Goal: Complete application form

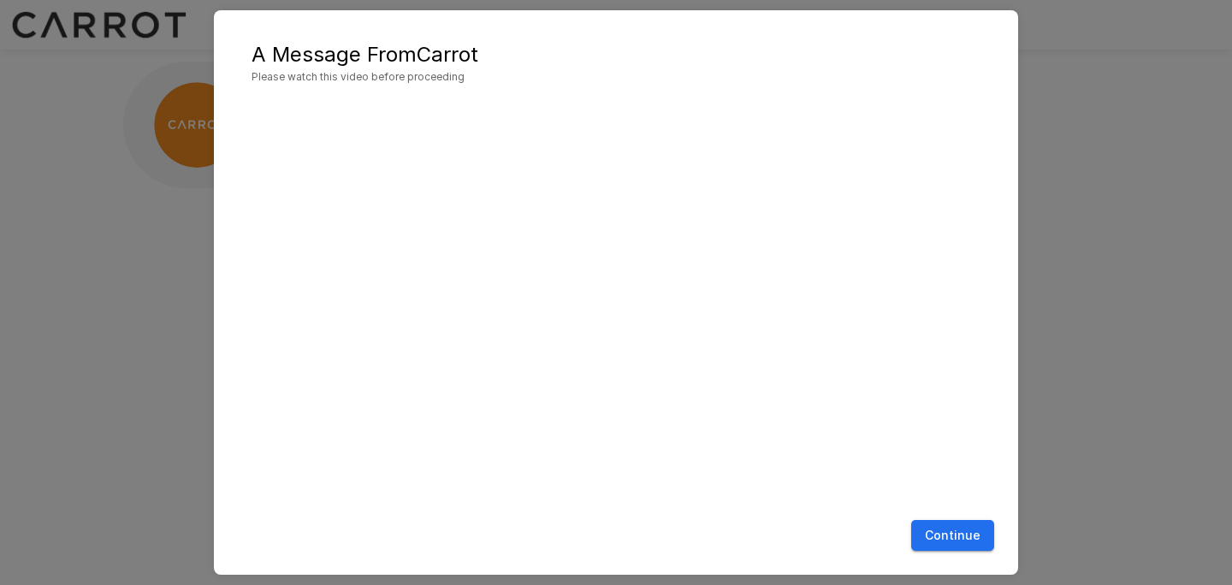
scroll to position [1, 0]
click at [970, 531] on button "Continue" at bounding box center [952, 536] width 83 height 32
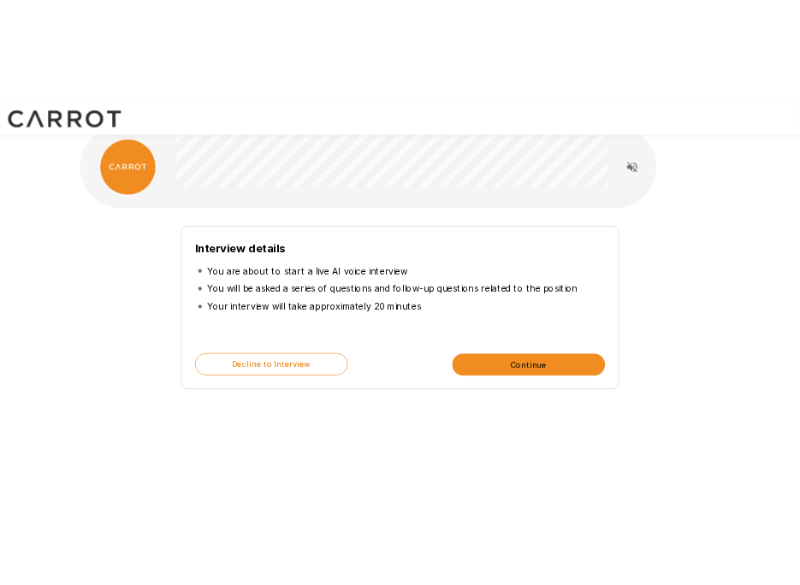
scroll to position [0, 0]
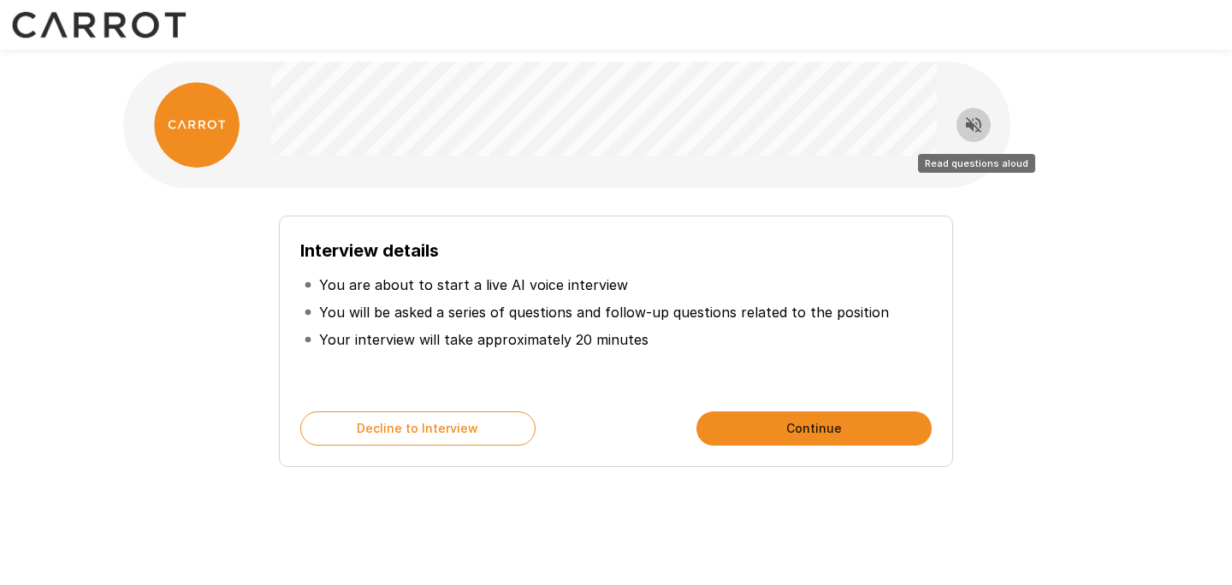
click at [964, 128] on icon "Read questions aloud" at bounding box center [974, 125] width 21 height 21
click at [816, 429] on button "Continue" at bounding box center [814, 429] width 235 height 34
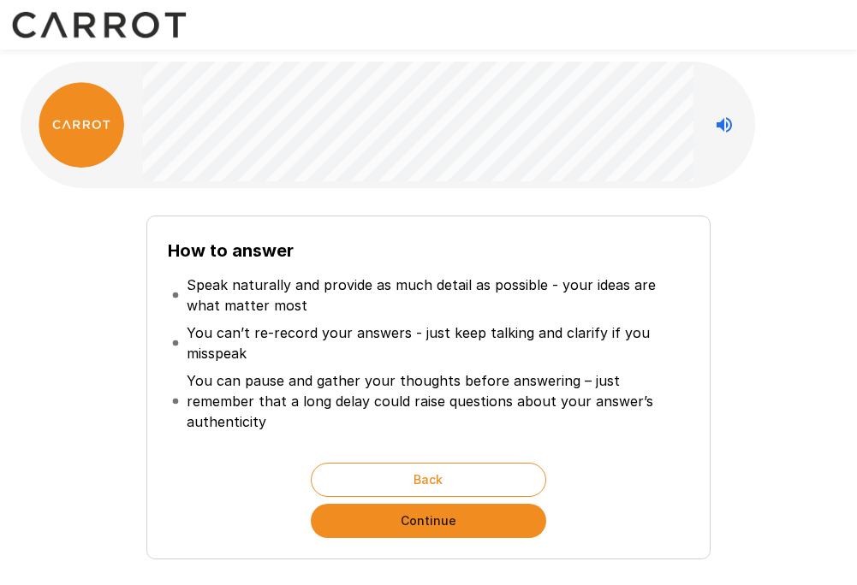
click at [425, 506] on button "Continue" at bounding box center [428, 521] width 235 height 34
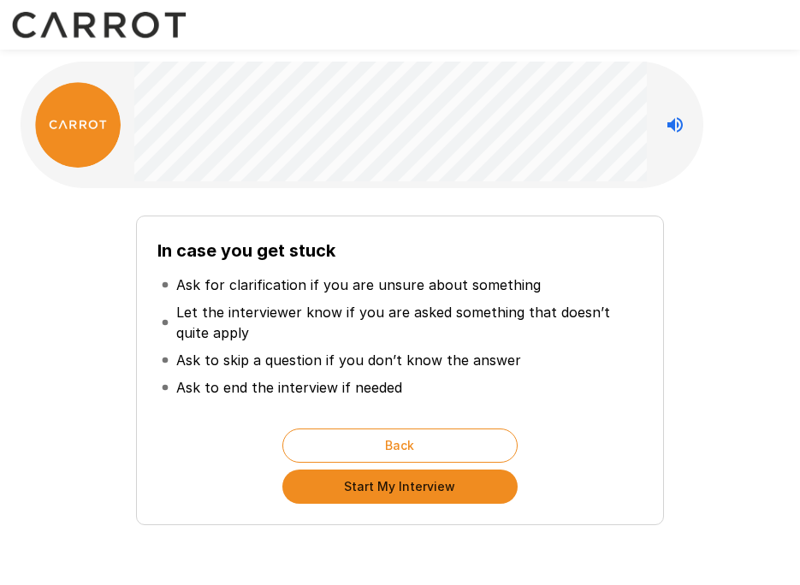
click at [439, 490] on button "Start My Interview" at bounding box center [399, 487] width 235 height 34
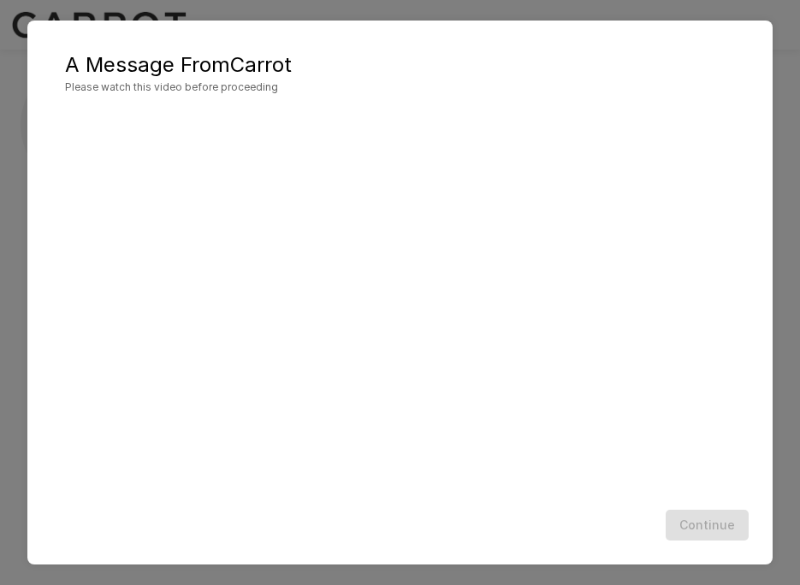
click at [610, 527] on div "Continue" at bounding box center [400, 525] width 711 height 45
click at [709, 527] on button "Continue" at bounding box center [707, 526] width 83 height 32
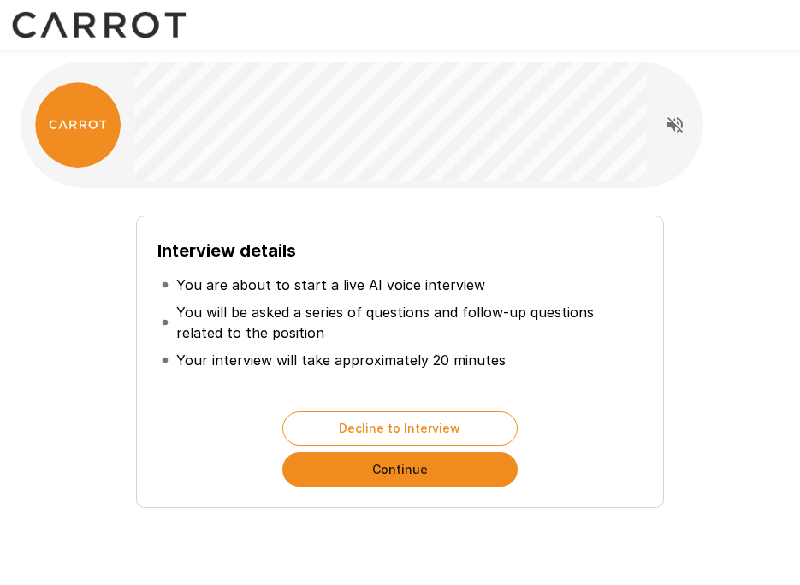
click at [452, 480] on button "Continue" at bounding box center [399, 470] width 235 height 34
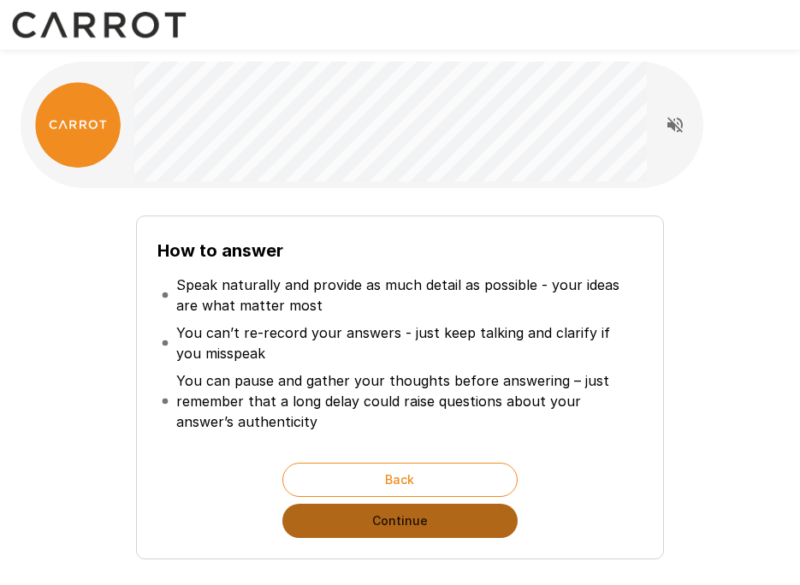
click at [425, 535] on button "Continue" at bounding box center [399, 521] width 235 height 34
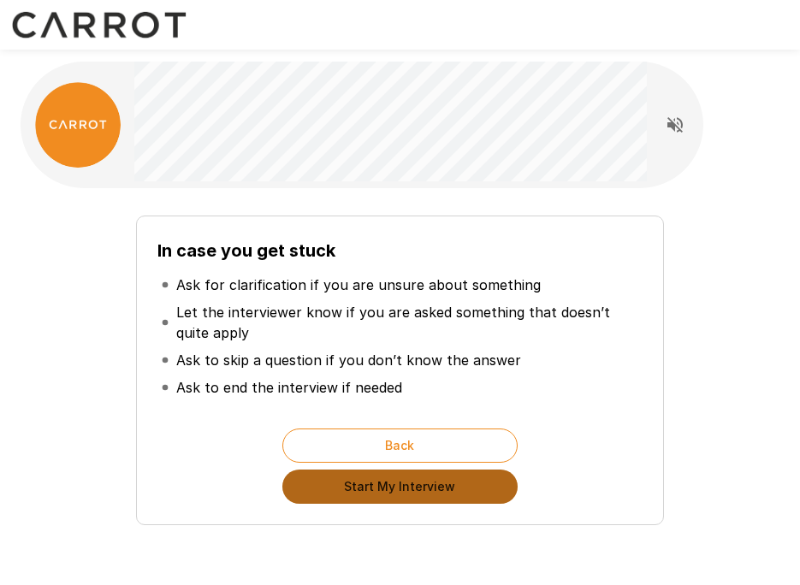
click at [396, 486] on button "Start My Interview" at bounding box center [399, 487] width 235 height 34
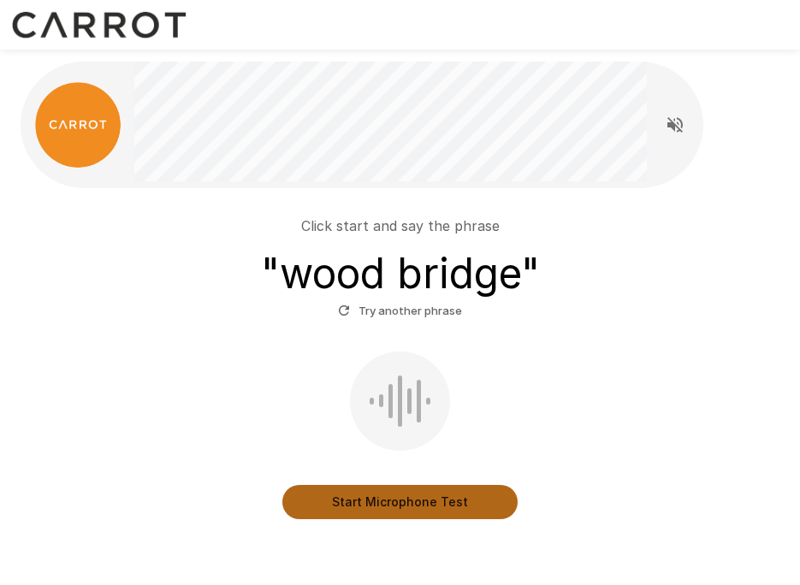
click at [404, 508] on button "Start Microphone Test" at bounding box center [399, 502] width 235 height 34
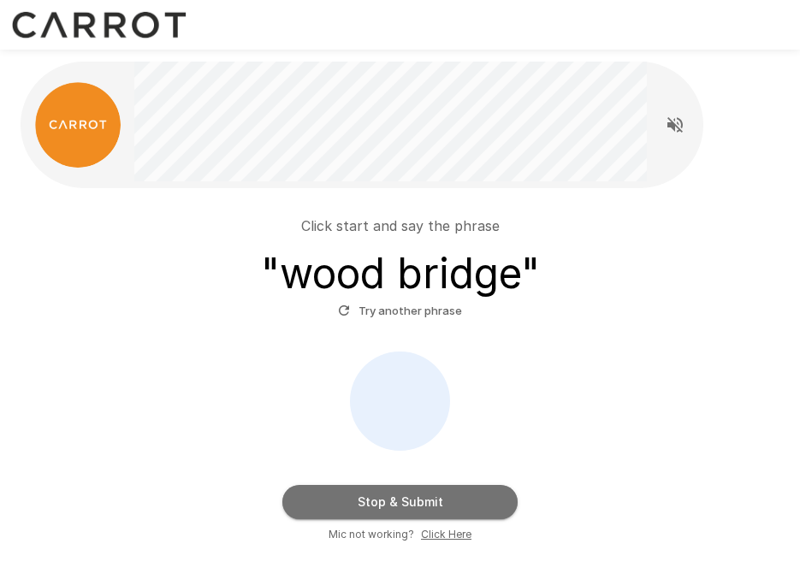
click at [404, 508] on button "Stop & Submit" at bounding box center [399, 502] width 235 height 34
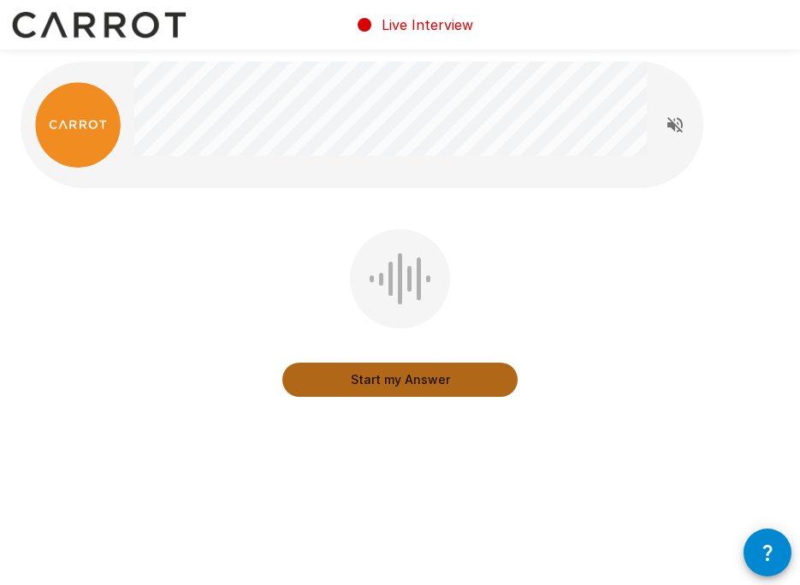
click at [391, 378] on button "Start my Answer" at bounding box center [399, 380] width 235 height 34
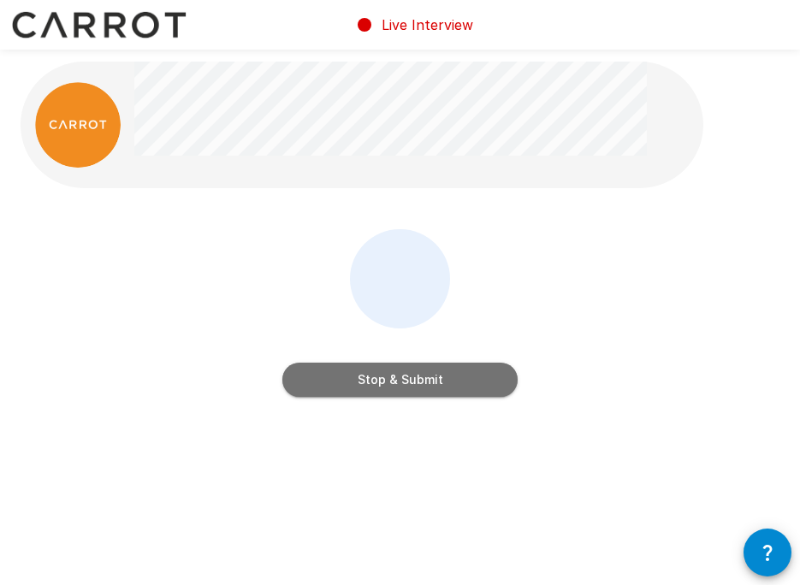
click at [391, 378] on button "Stop & Submit" at bounding box center [399, 380] width 235 height 34
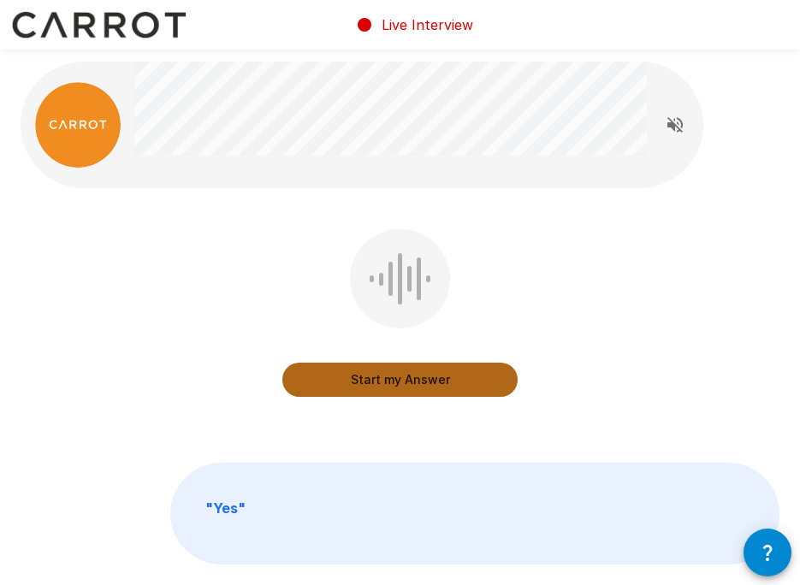
click at [391, 377] on button "Start my Answer" at bounding box center [399, 380] width 235 height 34
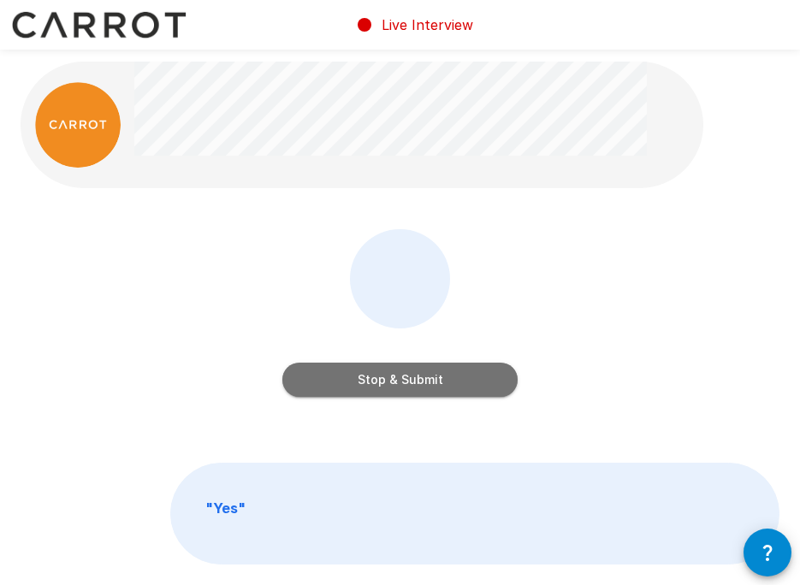
click at [390, 381] on button "Stop & Submit" at bounding box center [399, 380] width 235 height 34
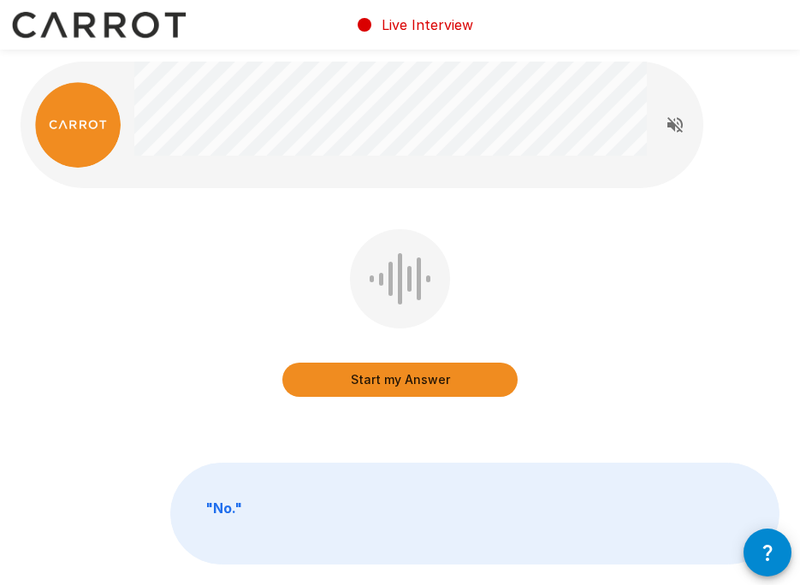
click at [390, 381] on button "Start my Answer" at bounding box center [399, 380] width 235 height 34
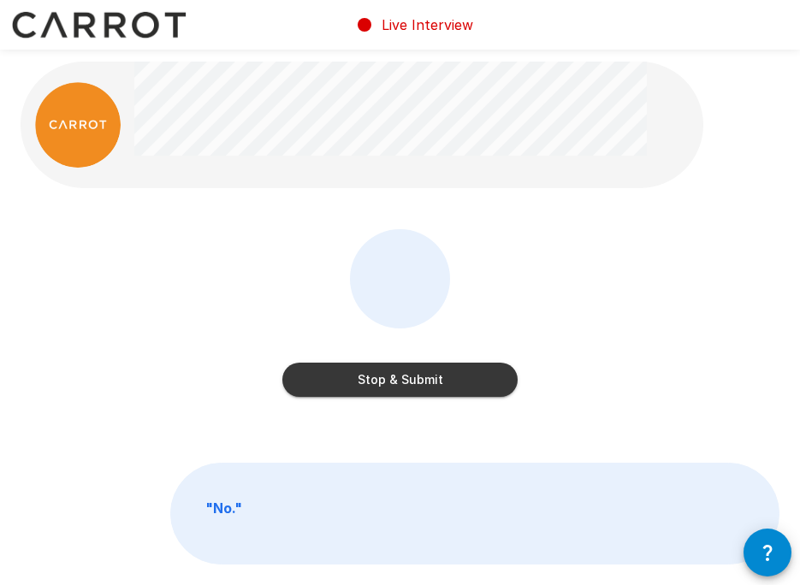
click at [390, 381] on button "Stop & Submit" at bounding box center [399, 380] width 235 height 34
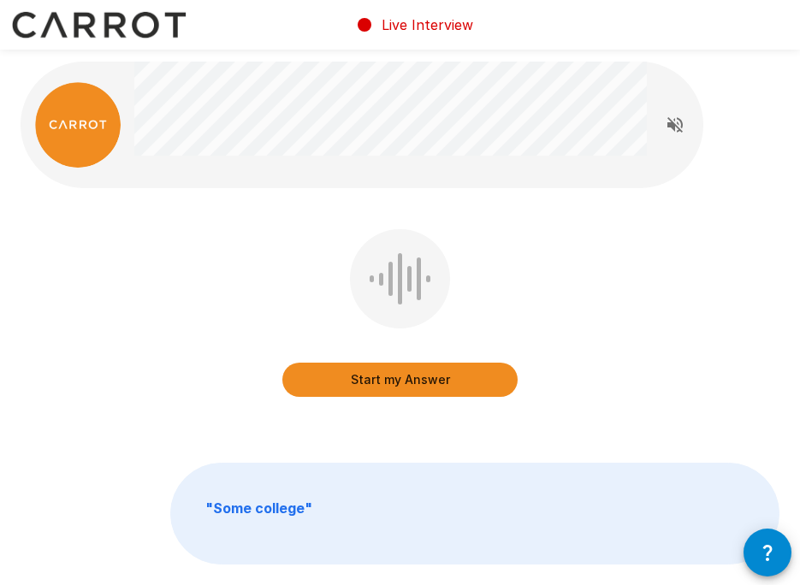
click at [390, 380] on button "Start my Answer" at bounding box center [399, 380] width 235 height 34
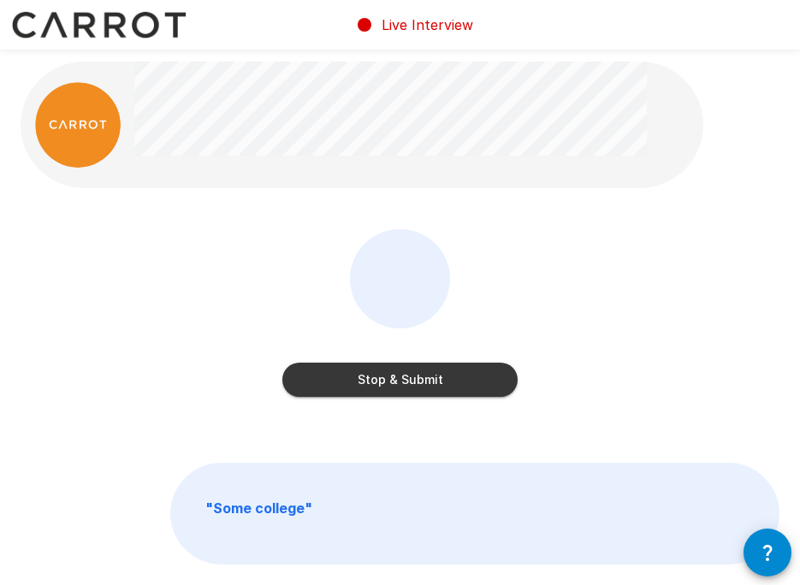
click at [390, 380] on button "Stop & Submit" at bounding box center [399, 380] width 235 height 34
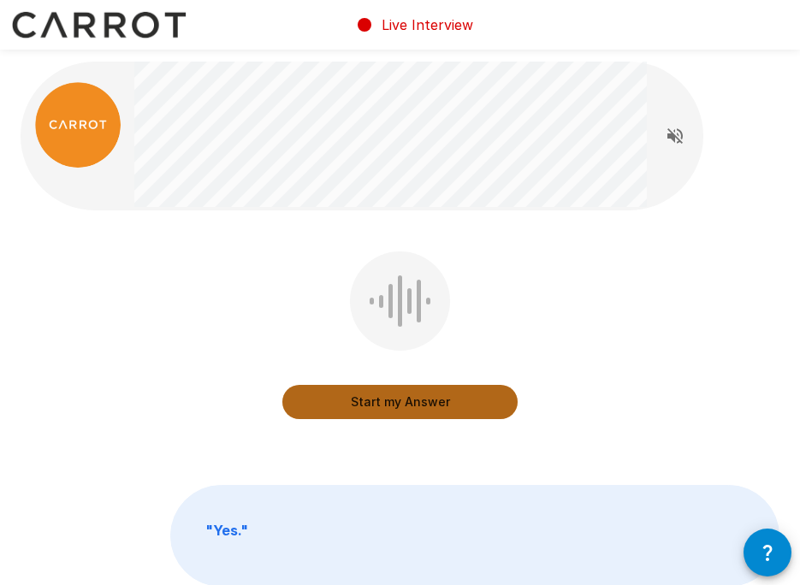
click at [385, 400] on button "Start my Answer" at bounding box center [399, 402] width 235 height 34
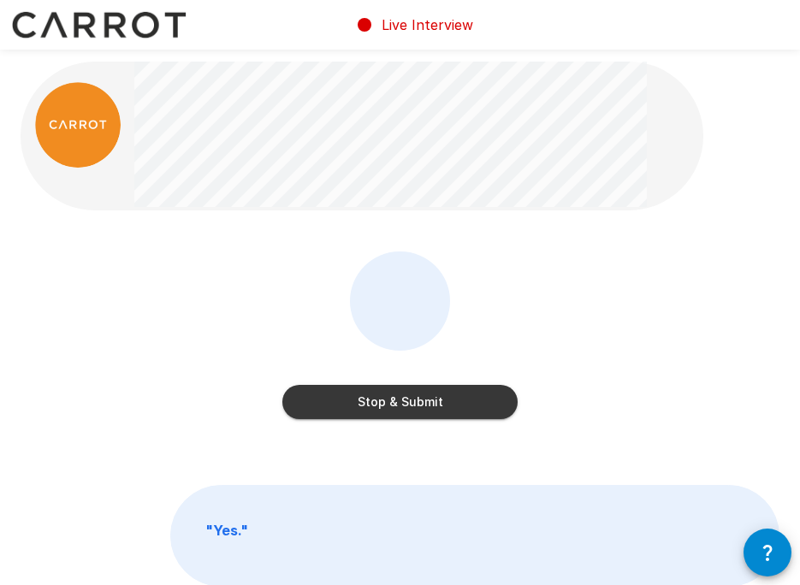
click at [385, 399] on button "Stop & Submit" at bounding box center [399, 402] width 235 height 34
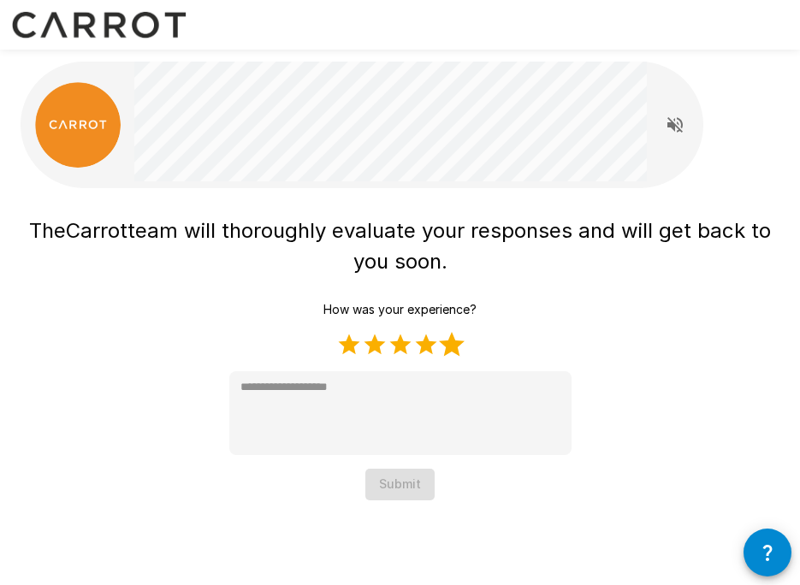
click at [449, 337] on label "5 Stars" at bounding box center [452, 345] width 26 height 26
type textarea "*"
click at [407, 484] on button "Submit" at bounding box center [399, 485] width 69 height 32
